Goal: Information Seeking & Learning: Learn about a topic

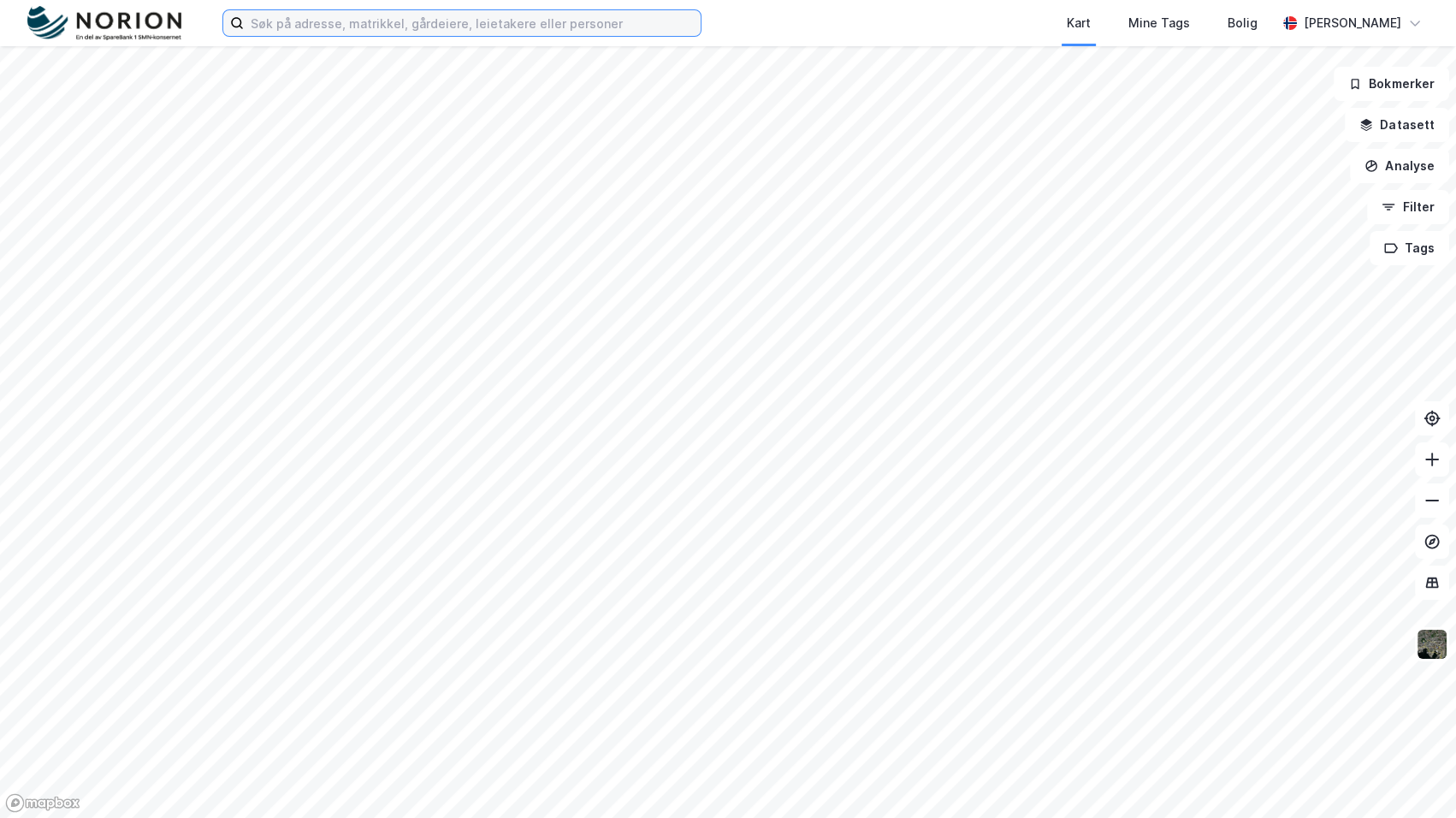
click at [562, 21] on input at bounding box center [473, 23] width 457 height 26
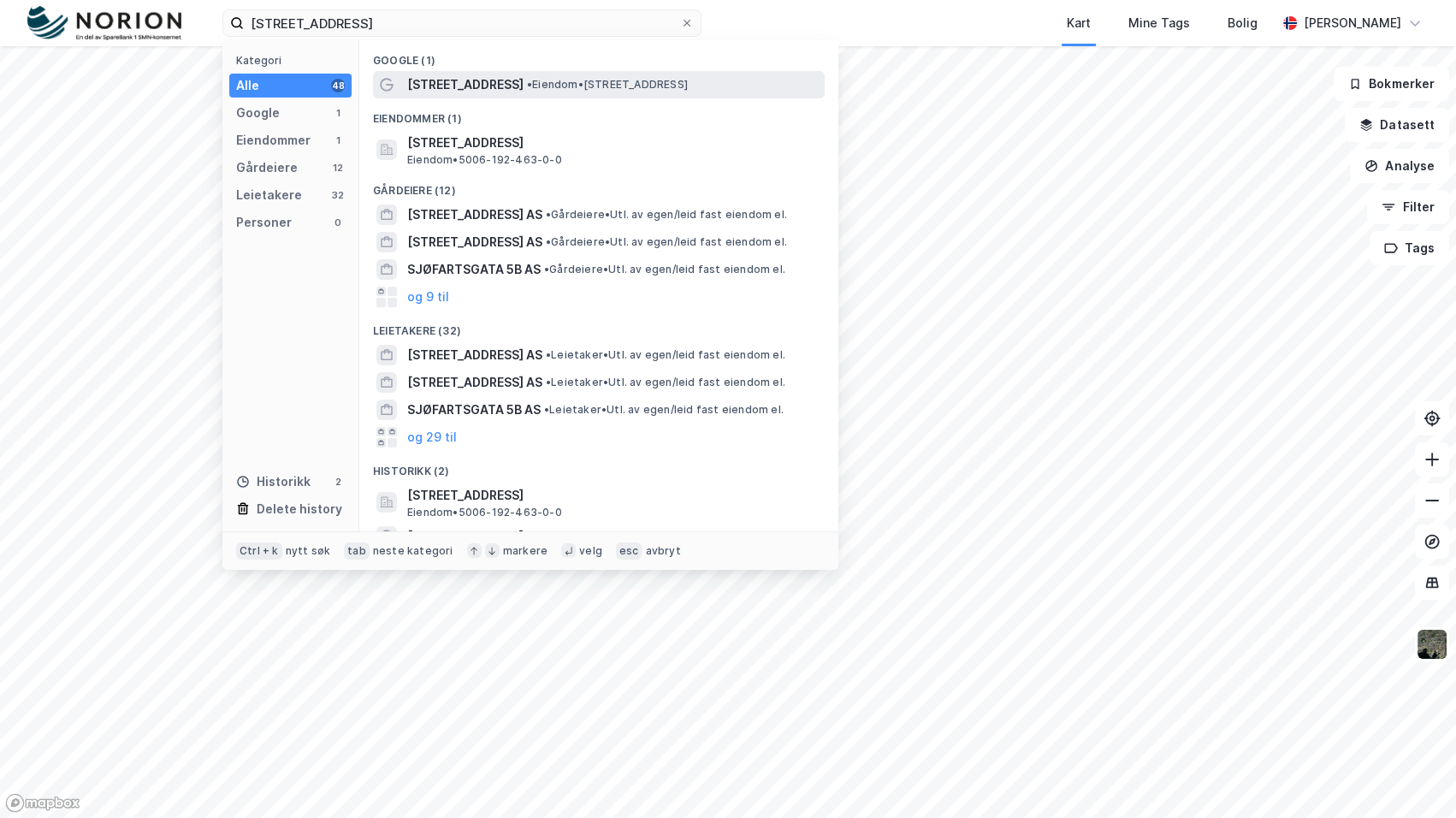
click at [579, 76] on div "[STREET_ADDRESS] • Eiendom • [STREET_ADDRESS]" at bounding box center [614, 85] width 414 height 21
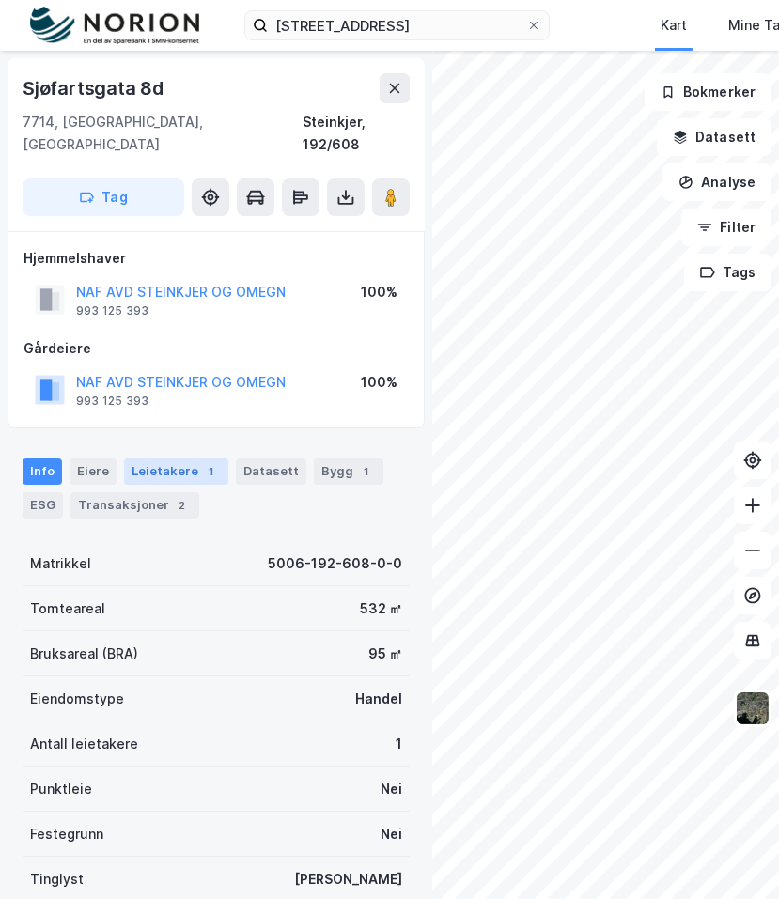
click at [125, 459] on div "Leietakere 1" at bounding box center [176, 472] width 104 height 26
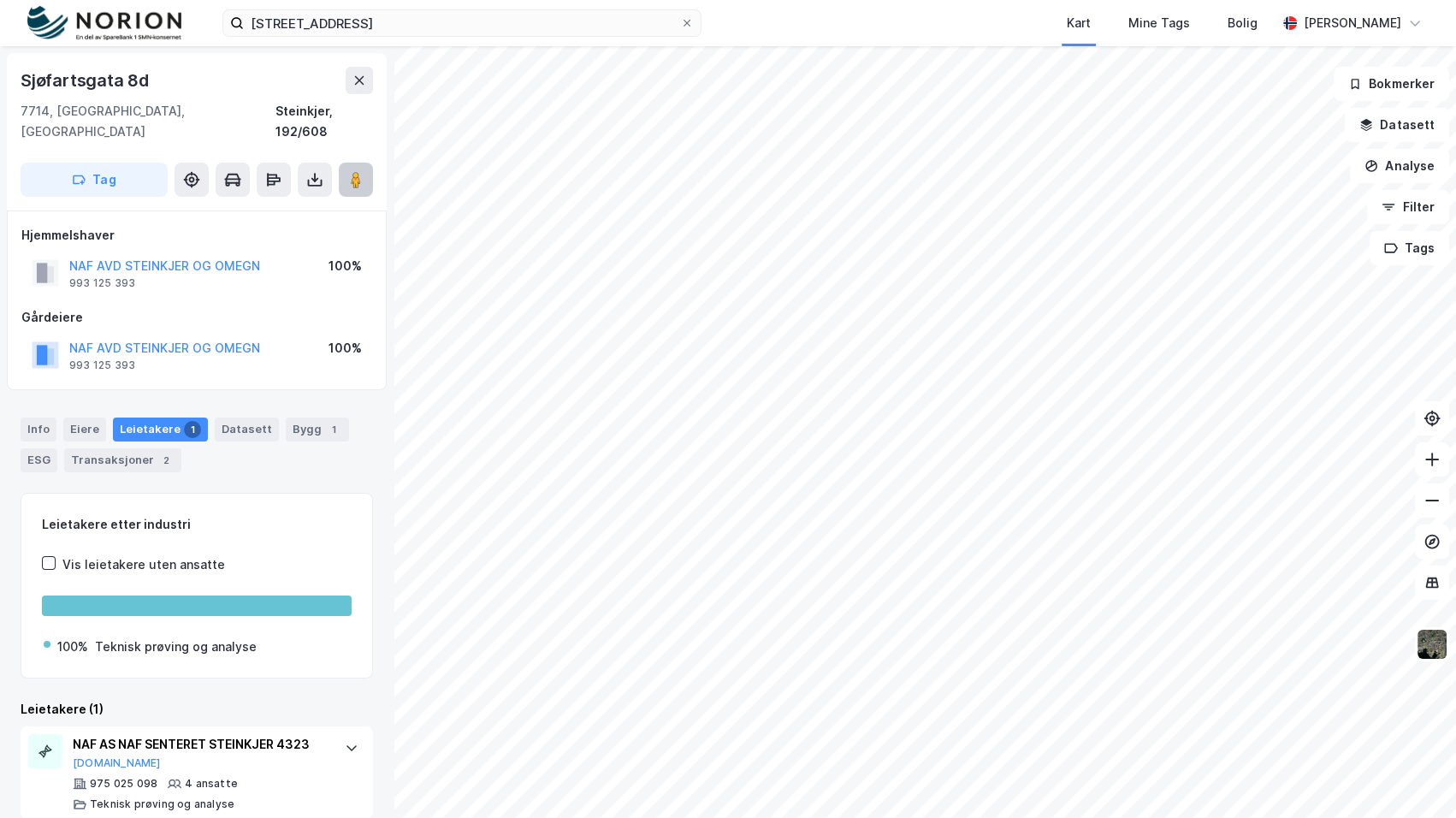
click at [361, 168] on button at bounding box center [356, 180] width 35 height 35
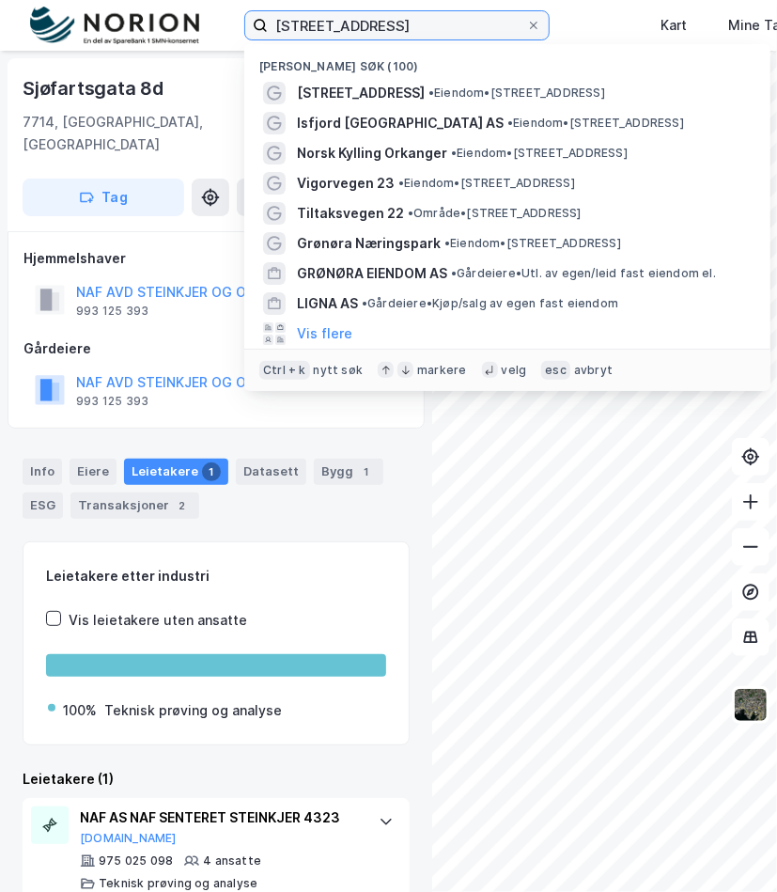
drag, startPoint x: 408, startPoint y: 22, endPoint x: 100, endPoint y: 10, distance: 308.4
click at [100, 10] on div "[STREET_ADDRESS] Nylige søk (100) [STREET_ADDRESS] • Eiendom • [STREET_ADDRESS]…" at bounding box center [388, 25] width 777 height 51
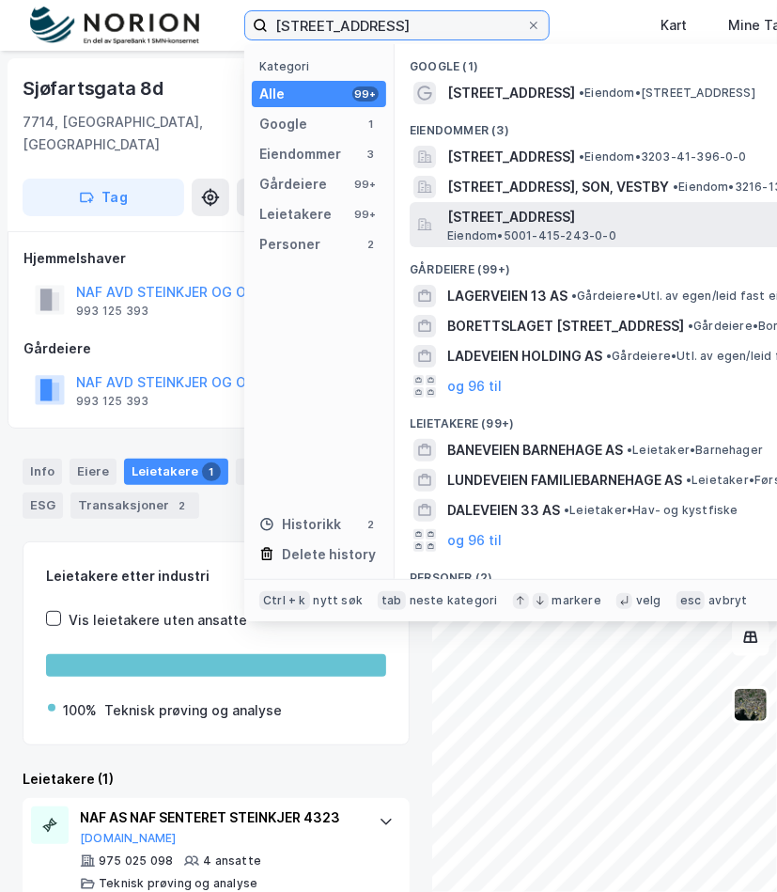
type input "[STREET_ADDRESS]"
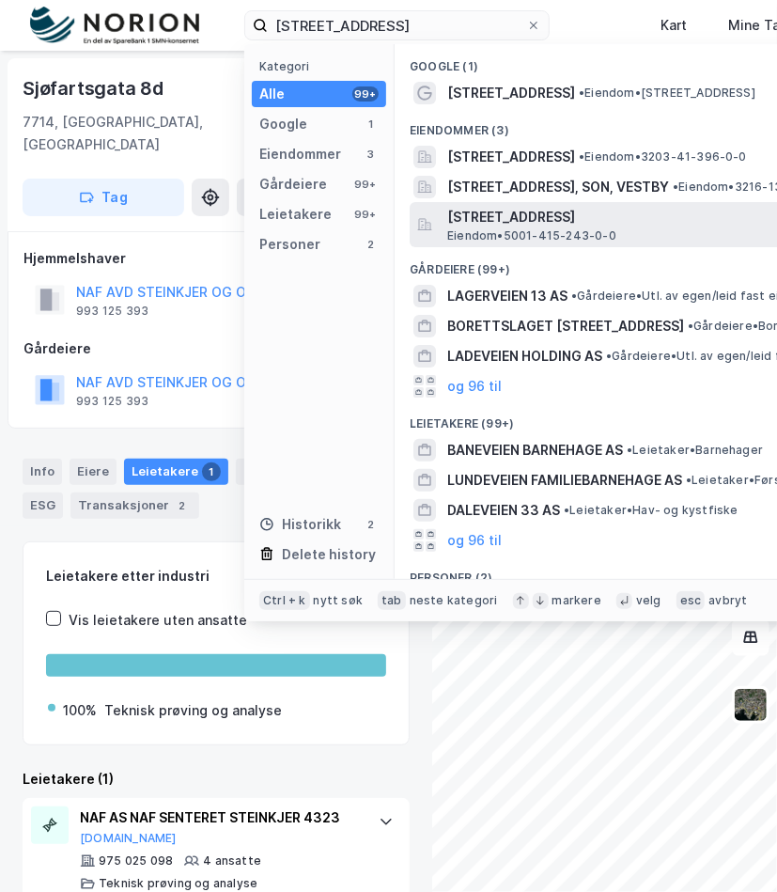
click at [630, 219] on span "[STREET_ADDRESS]" at bounding box center [672, 217] width 451 height 23
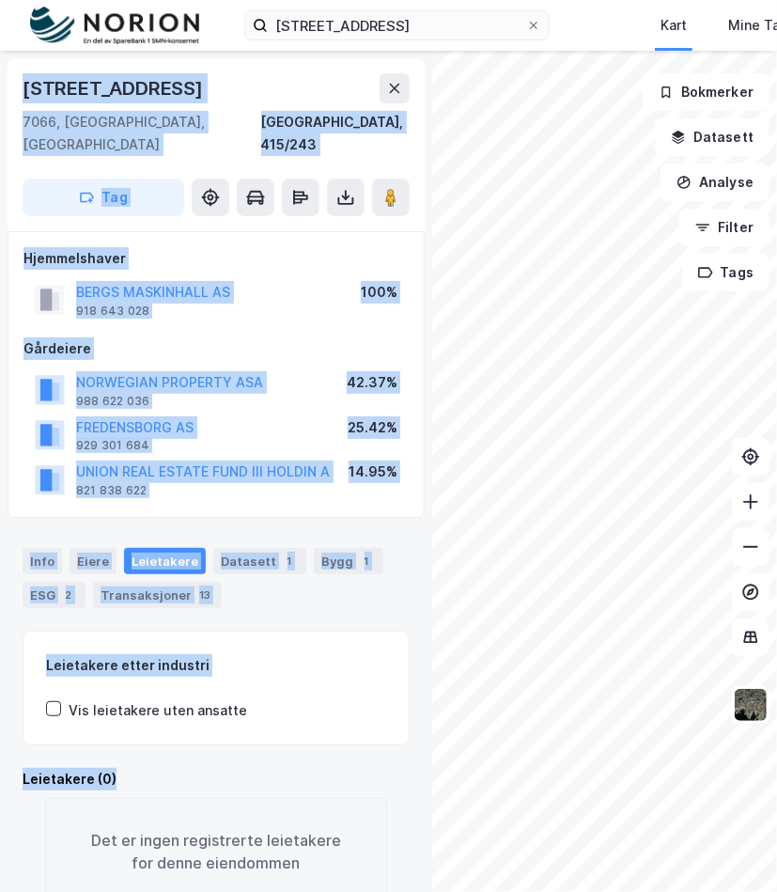
drag, startPoint x: 25, startPoint y: 87, endPoint x: 216, endPoint y: 675, distance: 617.4
click at [237, 735] on div "[STREET_ADDRESS], 415/243 Tag Hjemmelshaver BERGS MASKINHALL AS 918 643 028 100…" at bounding box center [216, 471] width 432 height 841
click at [139, 71] on div "[STREET_ADDRESS], 415/243 Tag" at bounding box center [216, 144] width 417 height 173
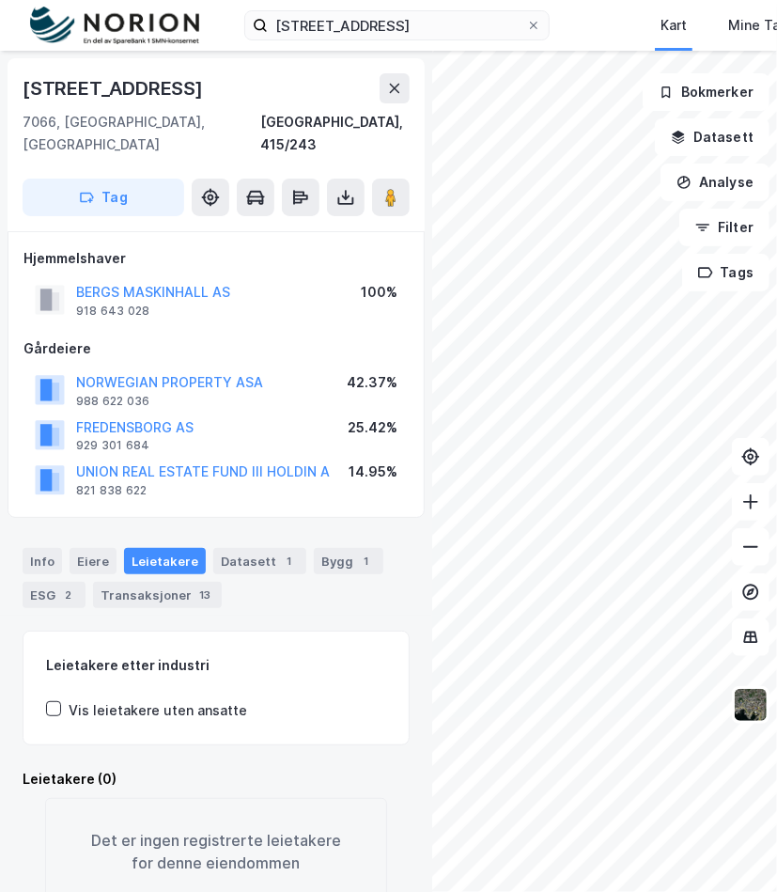
drag, startPoint x: 12, startPoint y: 90, endPoint x: 251, endPoint y: -14, distance: 260.4
click at [251, 0] on html "Ladeveien 13 Kart Mine Tags Bolig [PERSON_NAME] [STREET_ADDRESS], 415/243 Tag H…" at bounding box center [388, 446] width 777 height 892
